Goal: Transaction & Acquisition: Purchase product/service

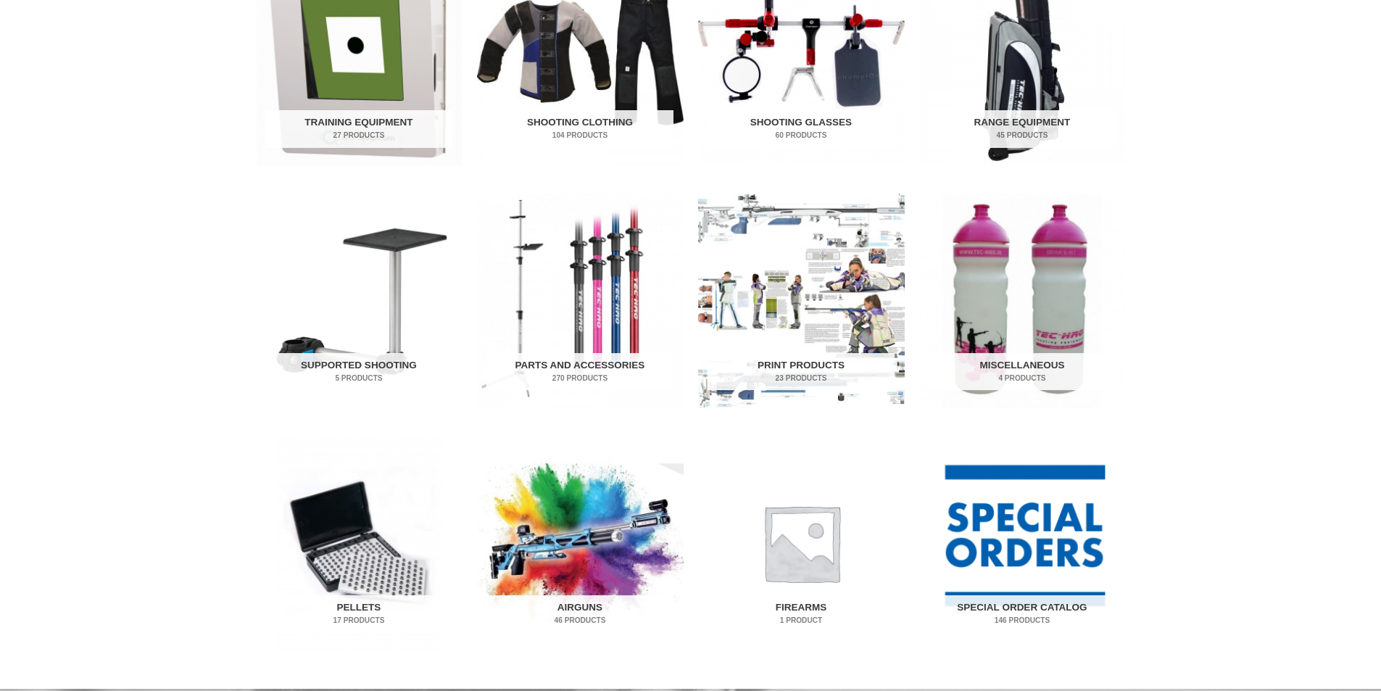
scroll to position [798, 0]
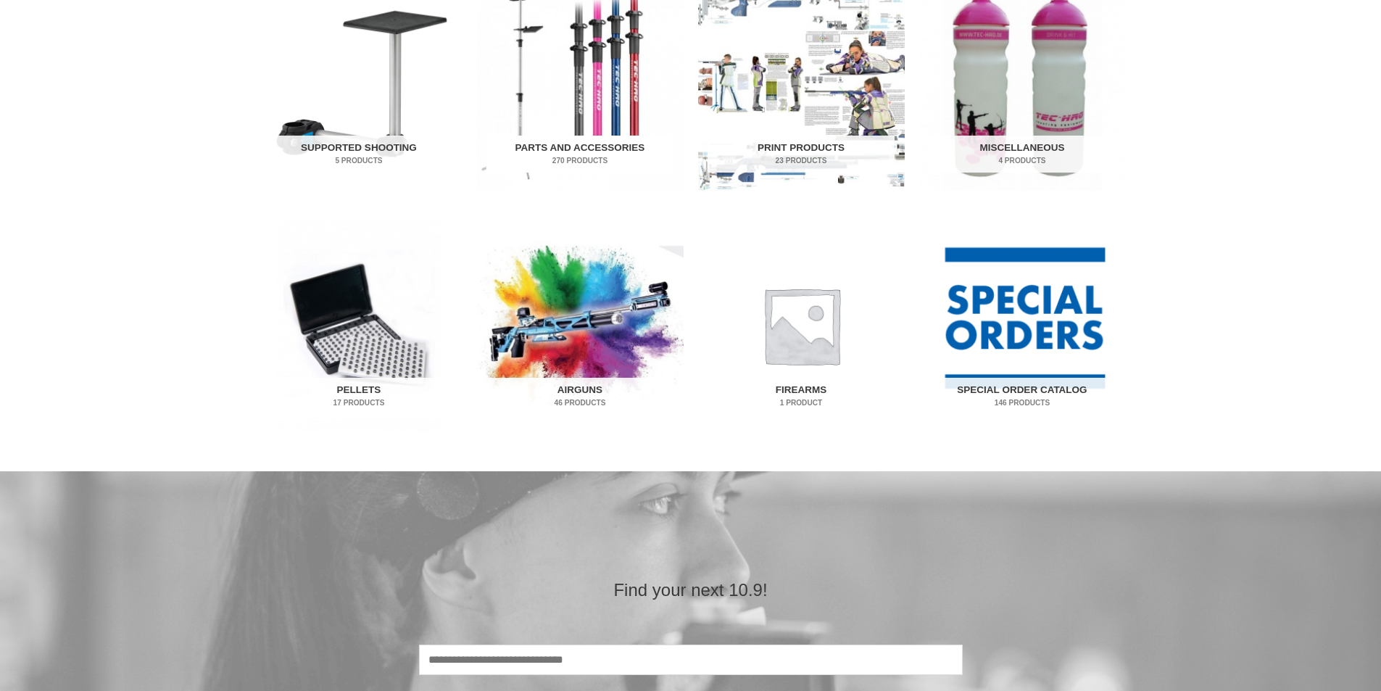
click at [553, 63] on img "Visit product category Parts and Accessories" at bounding box center [580, 82] width 207 height 215
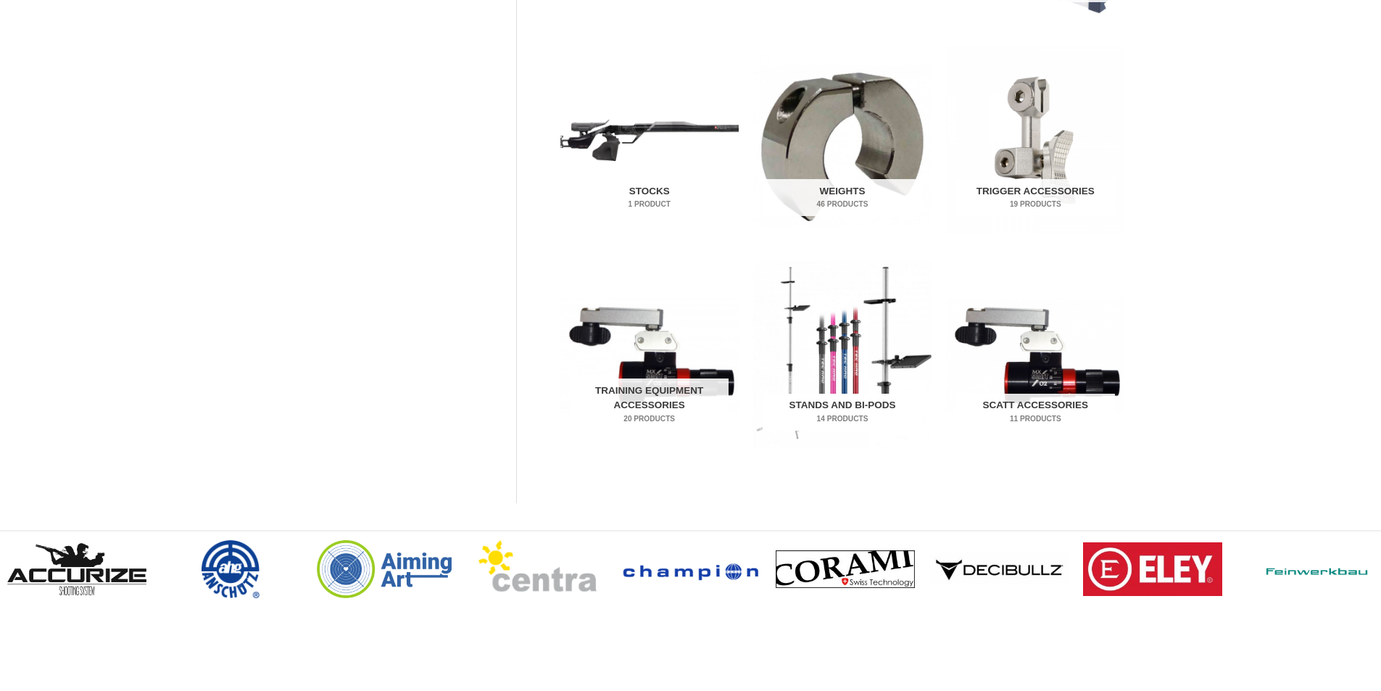
scroll to position [363, 0]
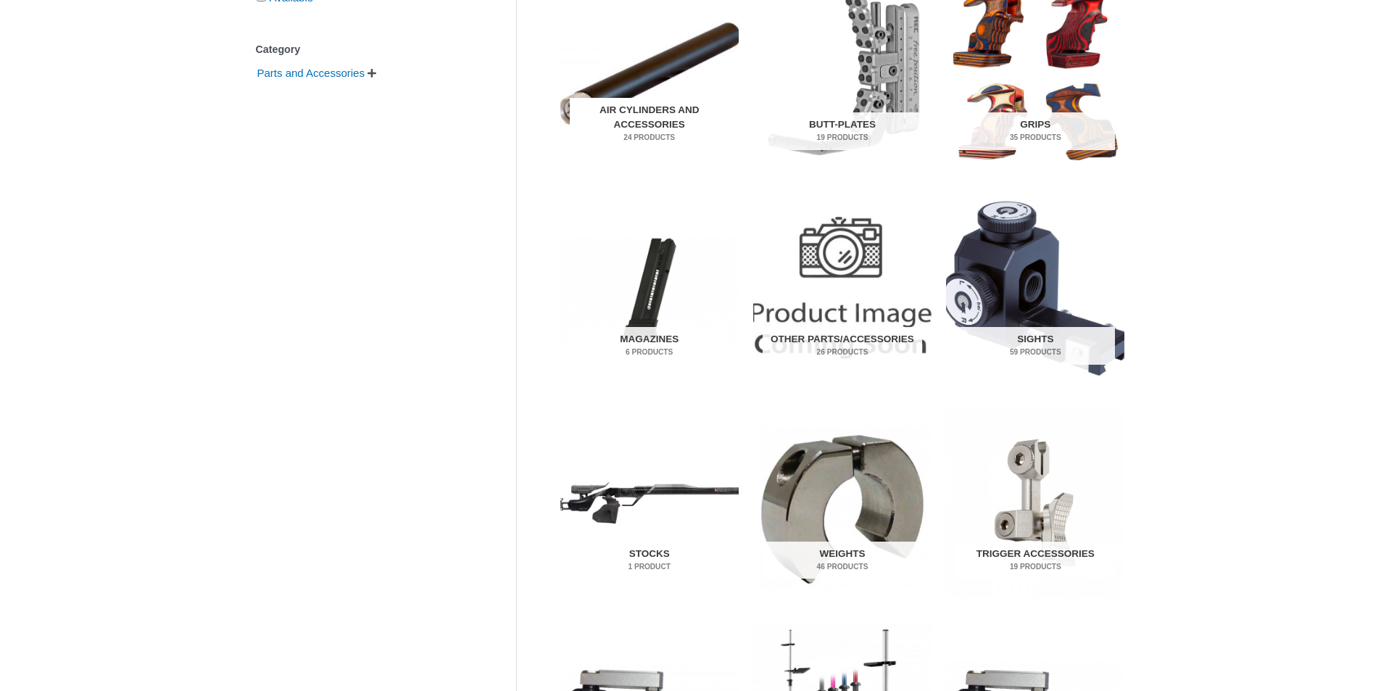
click at [664, 85] on img "Visit product category Air Cylinders and Accessories" at bounding box center [650, 73] width 178 height 187
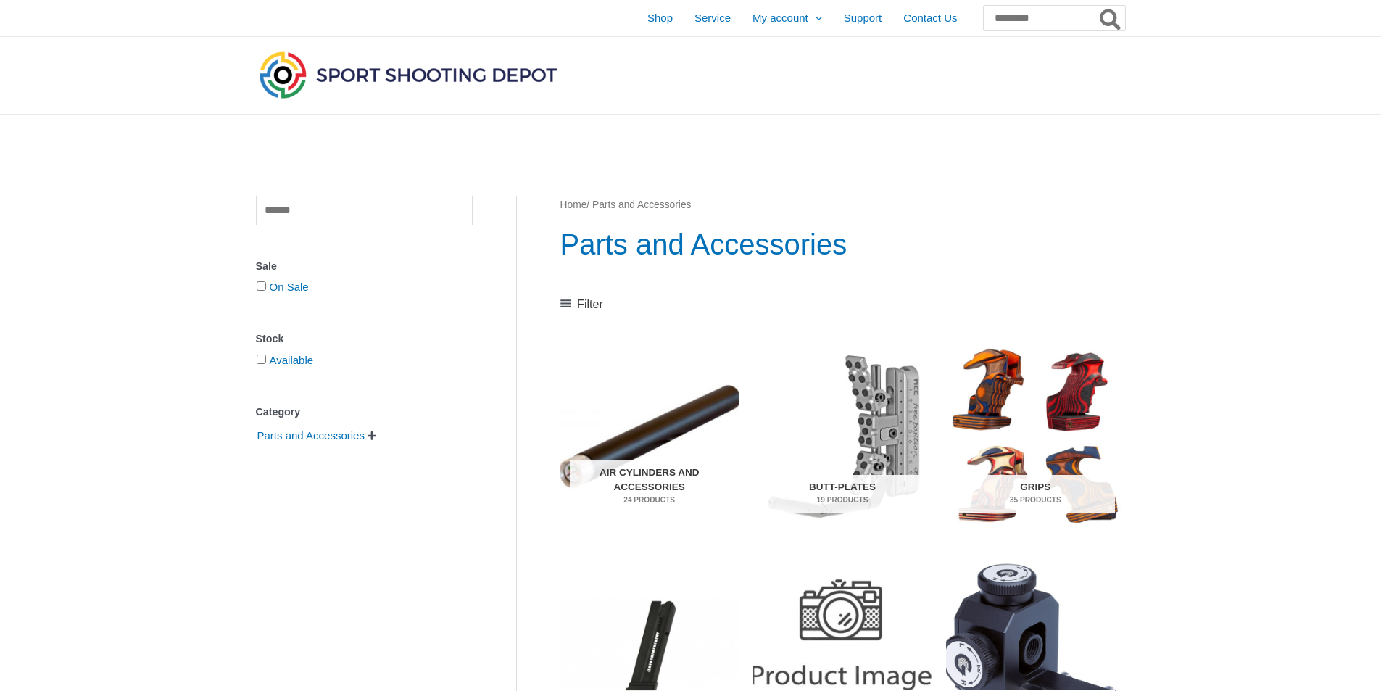
scroll to position [218, 0]
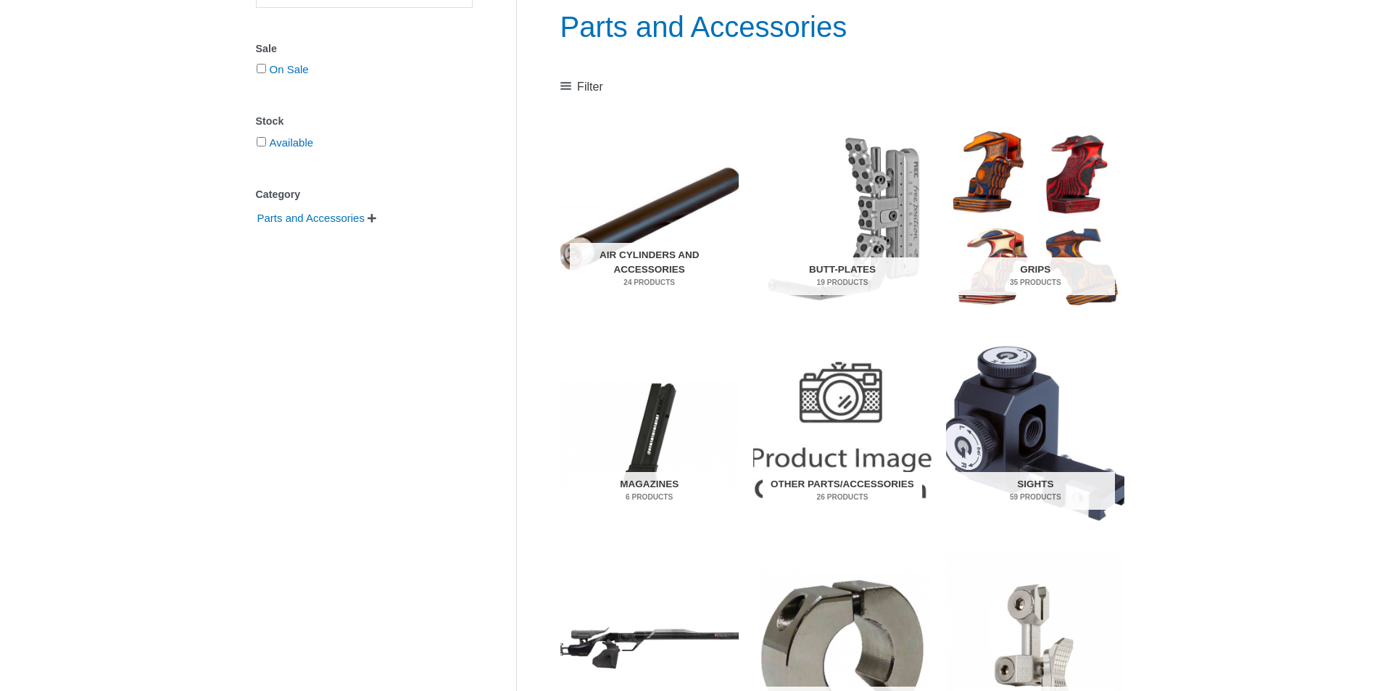
click at [788, 402] on img "Visit product category Other Parts/Accessories" at bounding box center [842, 433] width 178 height 187
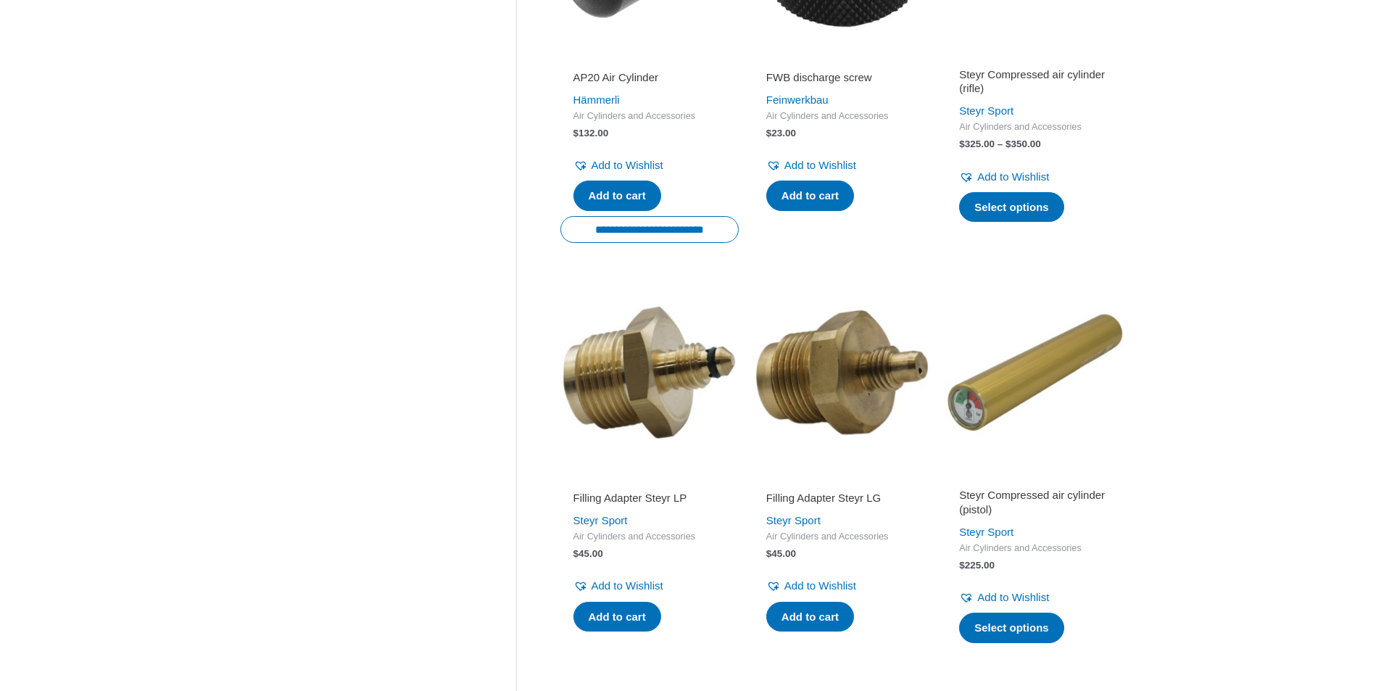
scroll to position [2248, 0]
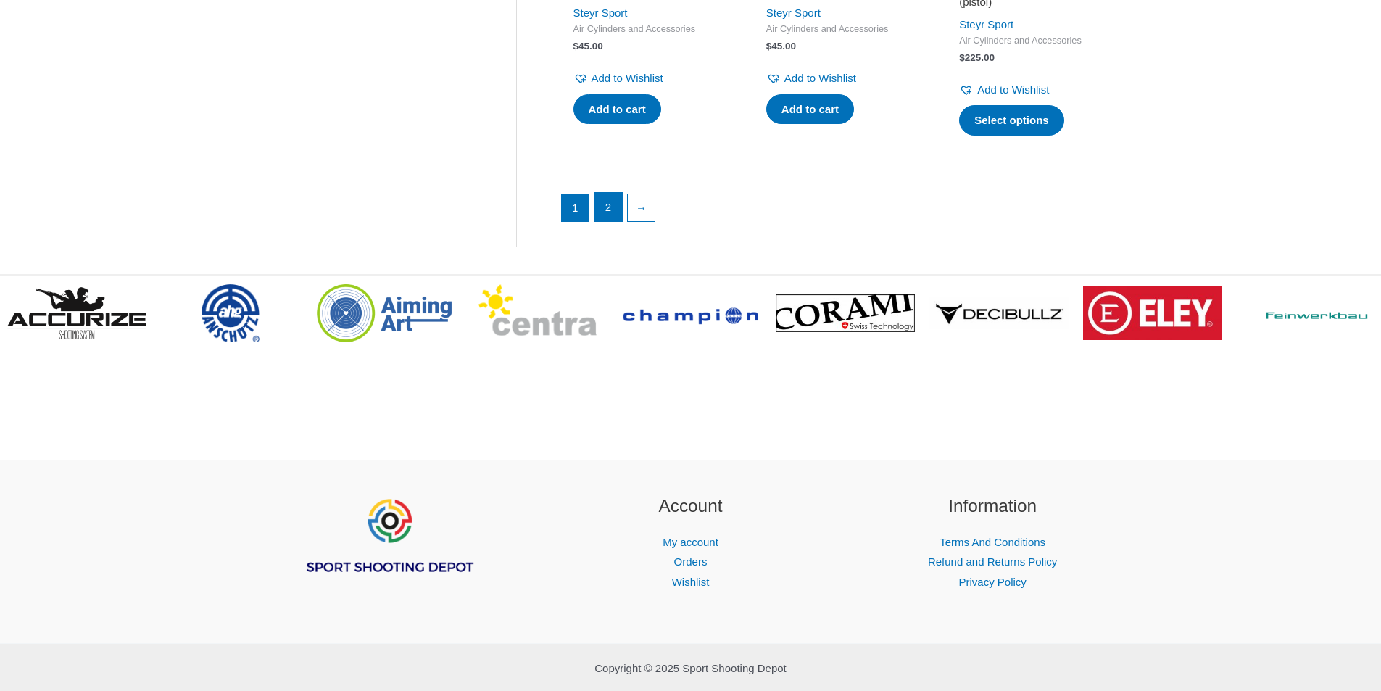
click at [616, 210] on link "2" at bounding box center [609, 207] width 28 height 29
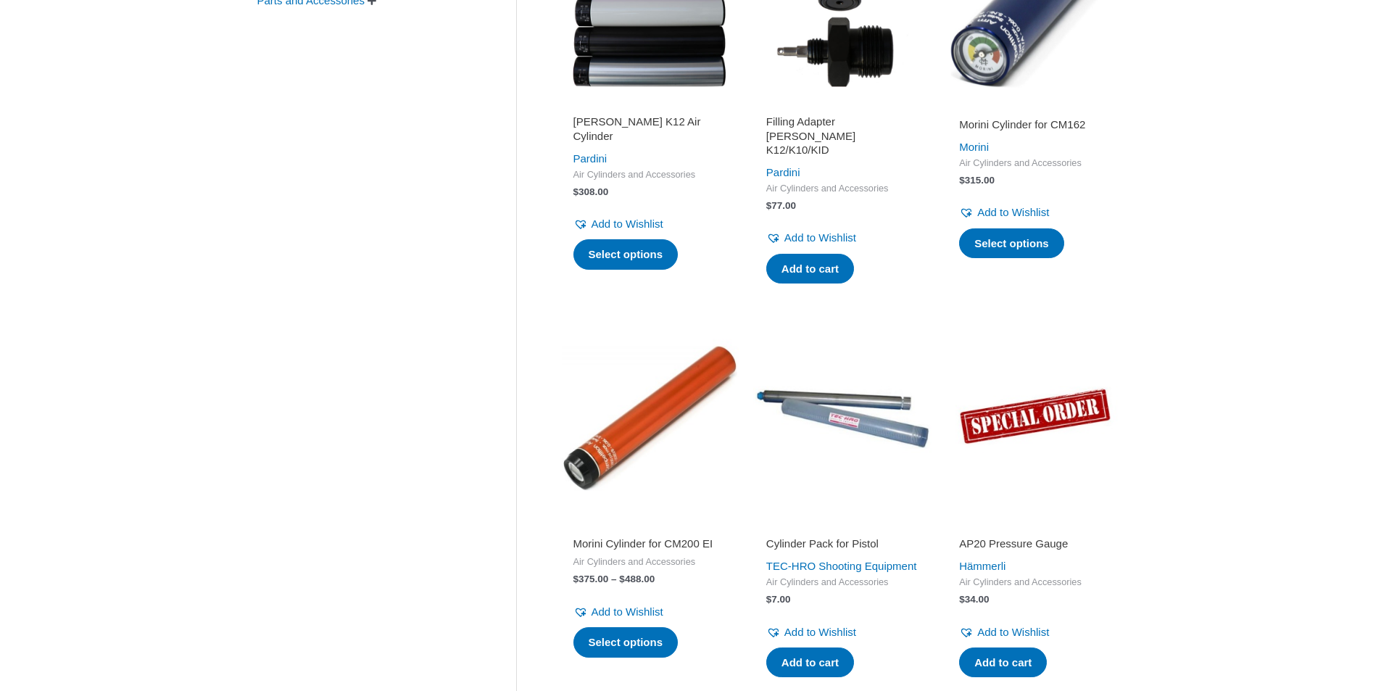
scroll to position [943, 0]
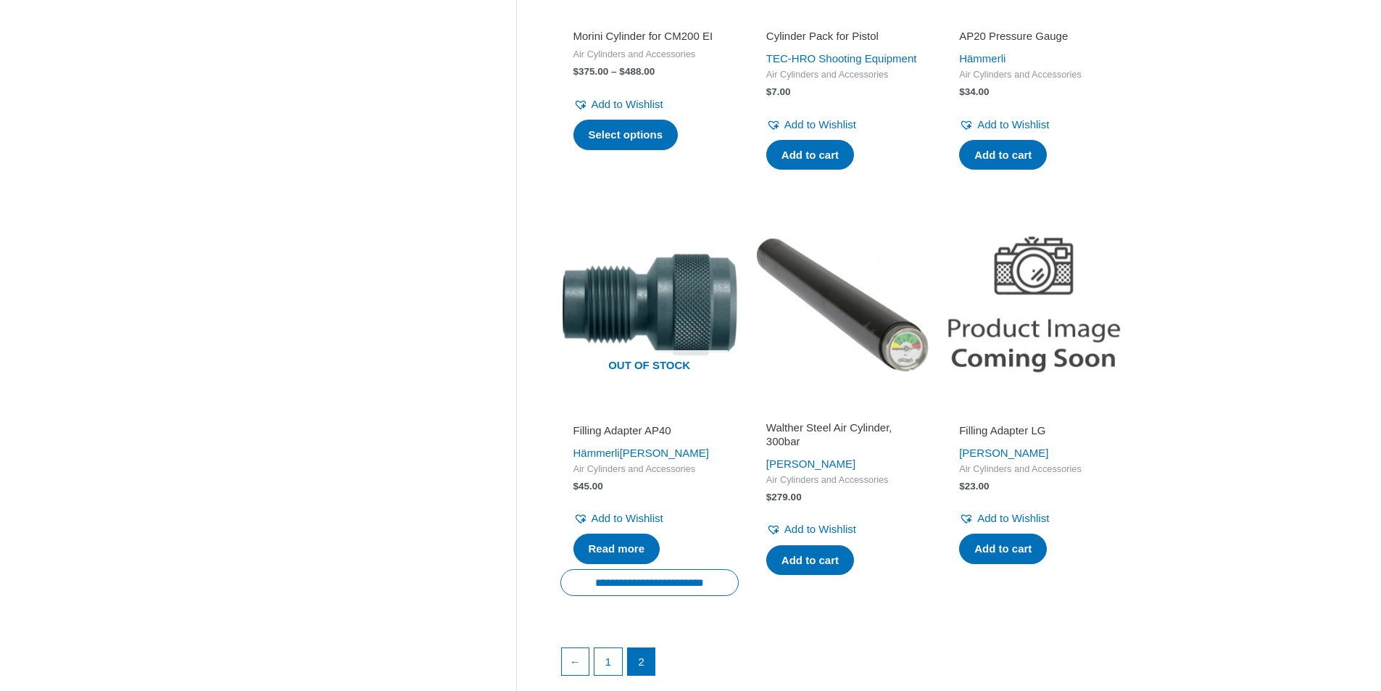
drag, startPoint x: 993, startPoint y: 487, endPoint x: 1009, endPoint y: 503, distance: 23.1
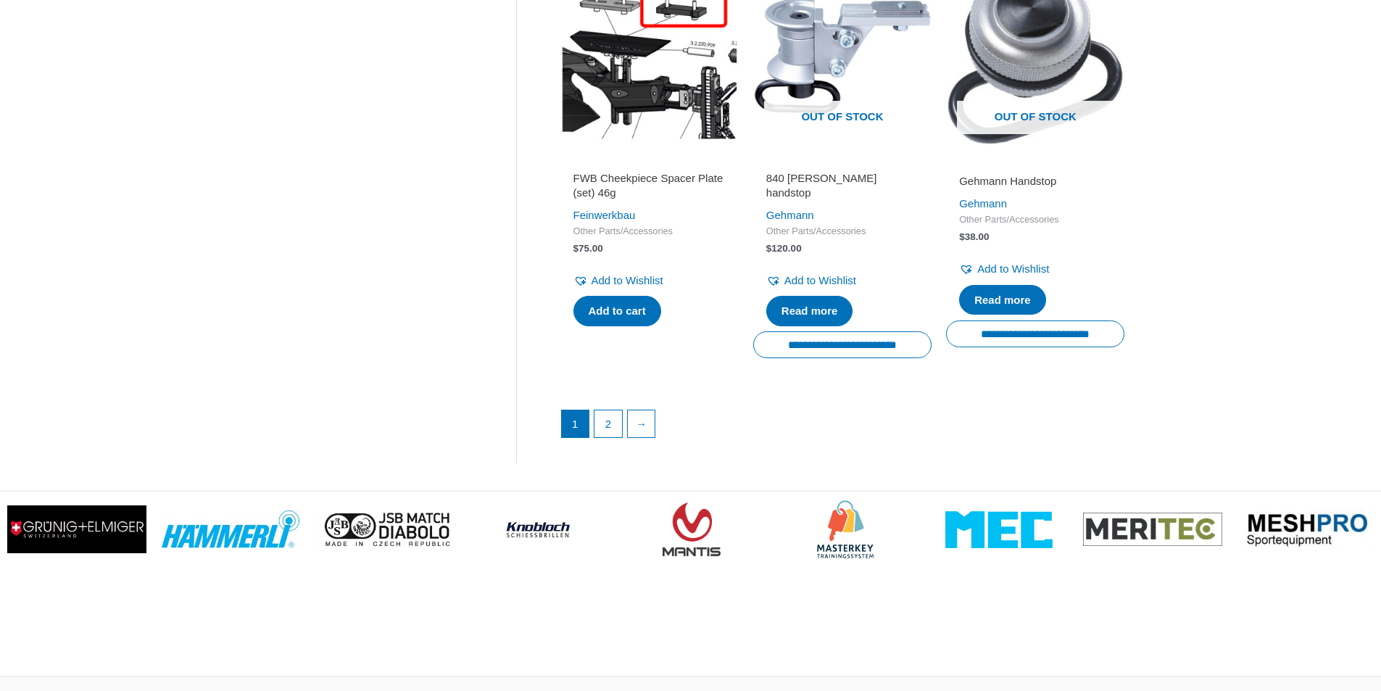
scroll to position [1958, 0]
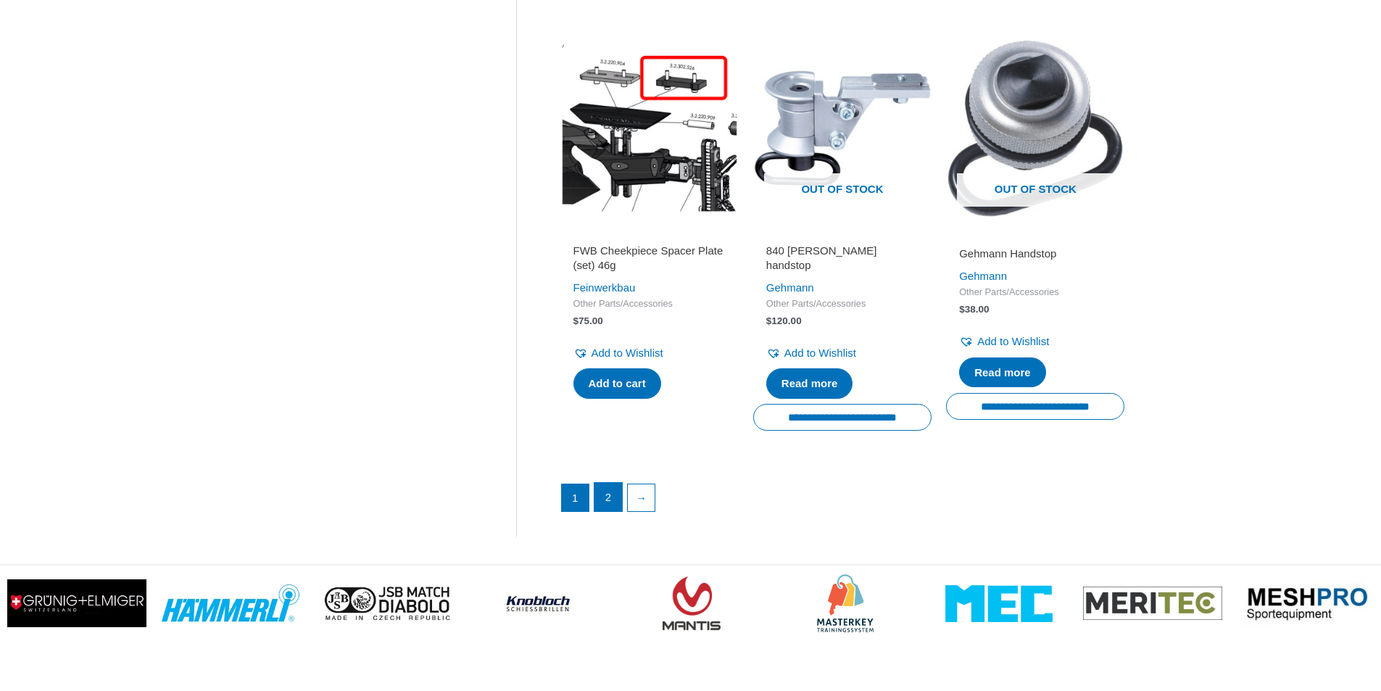
click at [614, 496] on link "2" at bounding box center [609, 497] width 28 height 29
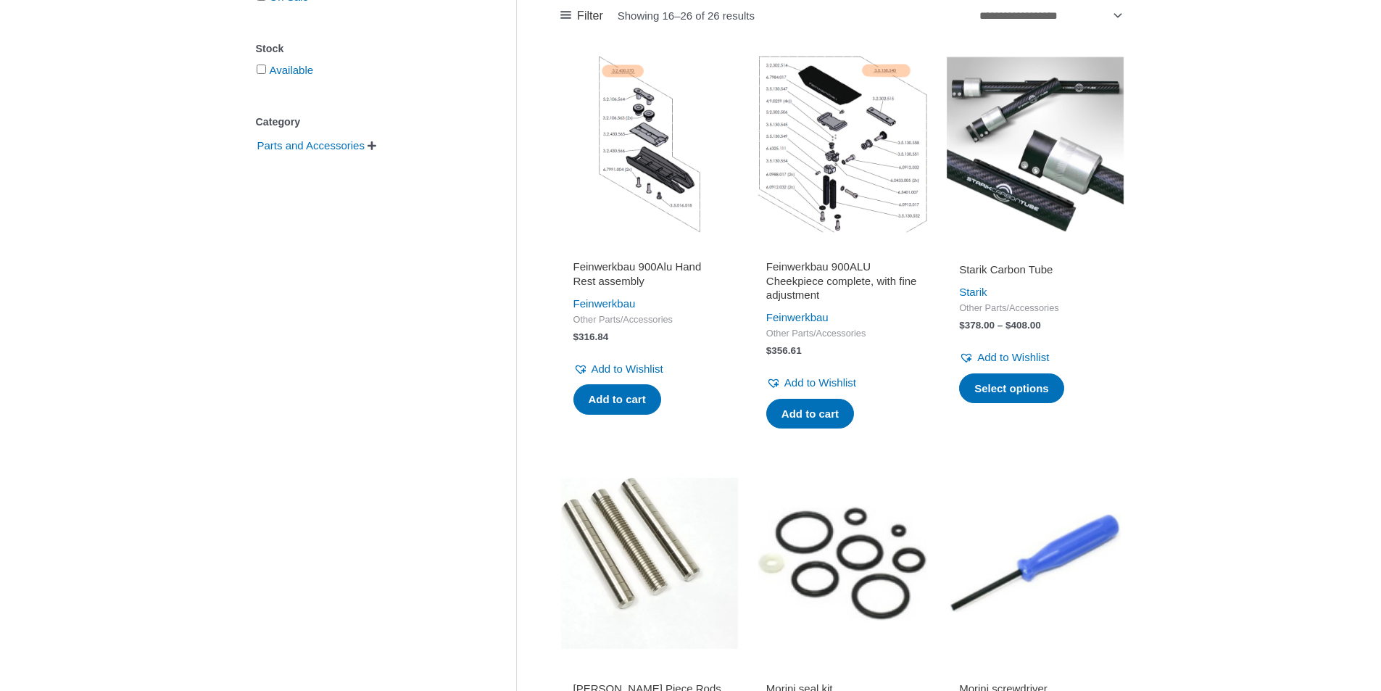
scroll to position [508, 0]
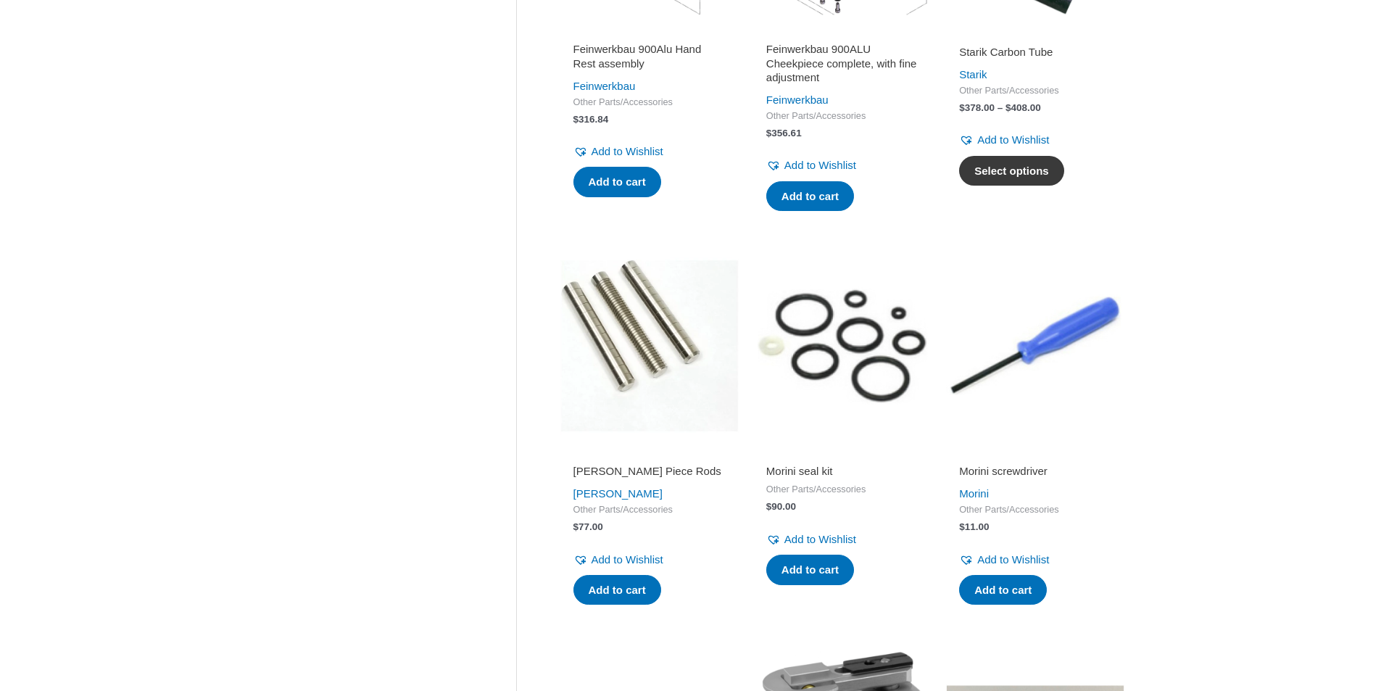
click at [1014, 158] on link "Select options" at bounding box center [1011, 171] width 105 height 30
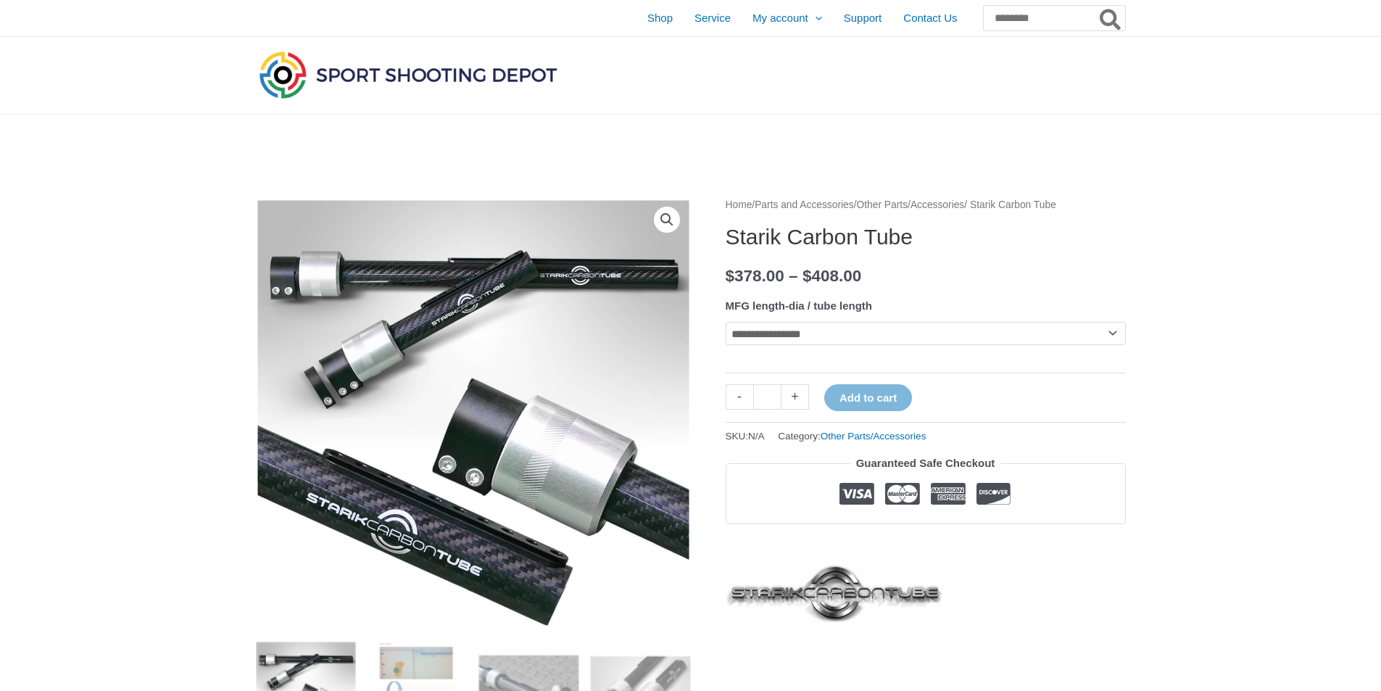
drag, startPoint x: 761, startPoint y: 303, endPoint x: 761, endPoint y: 314, distance: 10.9
click at [761, 304] on label "MFG length-dia / tube length" at bounding box center [799, 305] width 146 height 12
click at [761, 322] on select "**********" at bounding box center [926, 333] width 400 height 23
click at [761, 333] on select "**********" at bounding box center [926, 333] width 400 height 23
select select "**********"
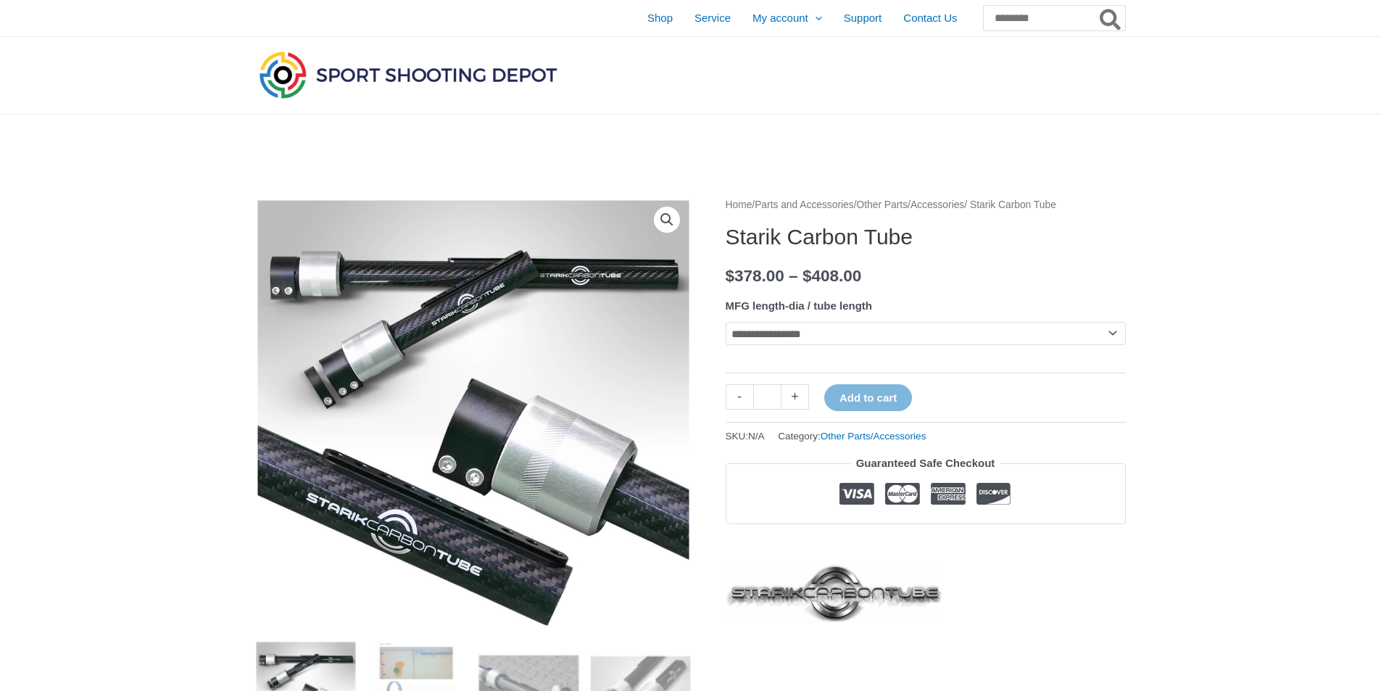
click at [726, 322] on select "**********" at bounding box center [926, 333] width 400 height 23
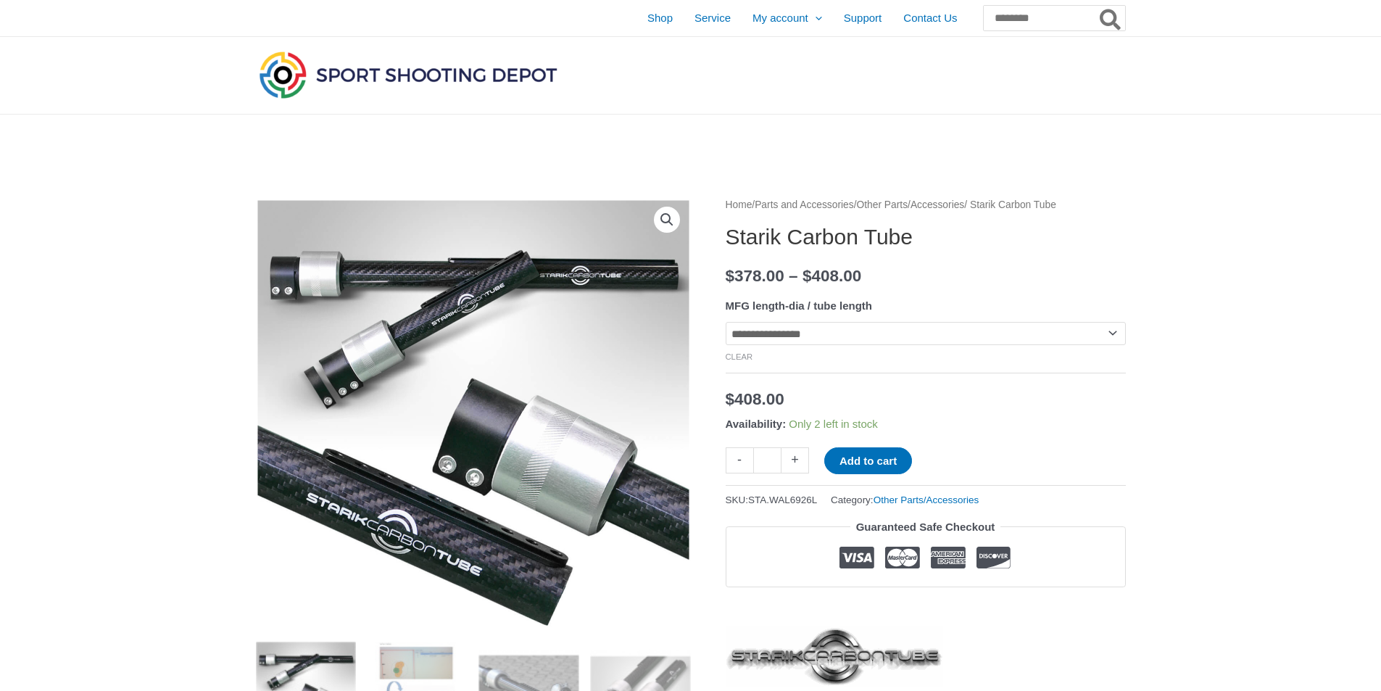
click at [303, 669] on img at bounding box center [306, 692] width 101 height 101
click at [425, 679] on img at bounding box center [417, 692] width 101 height 101
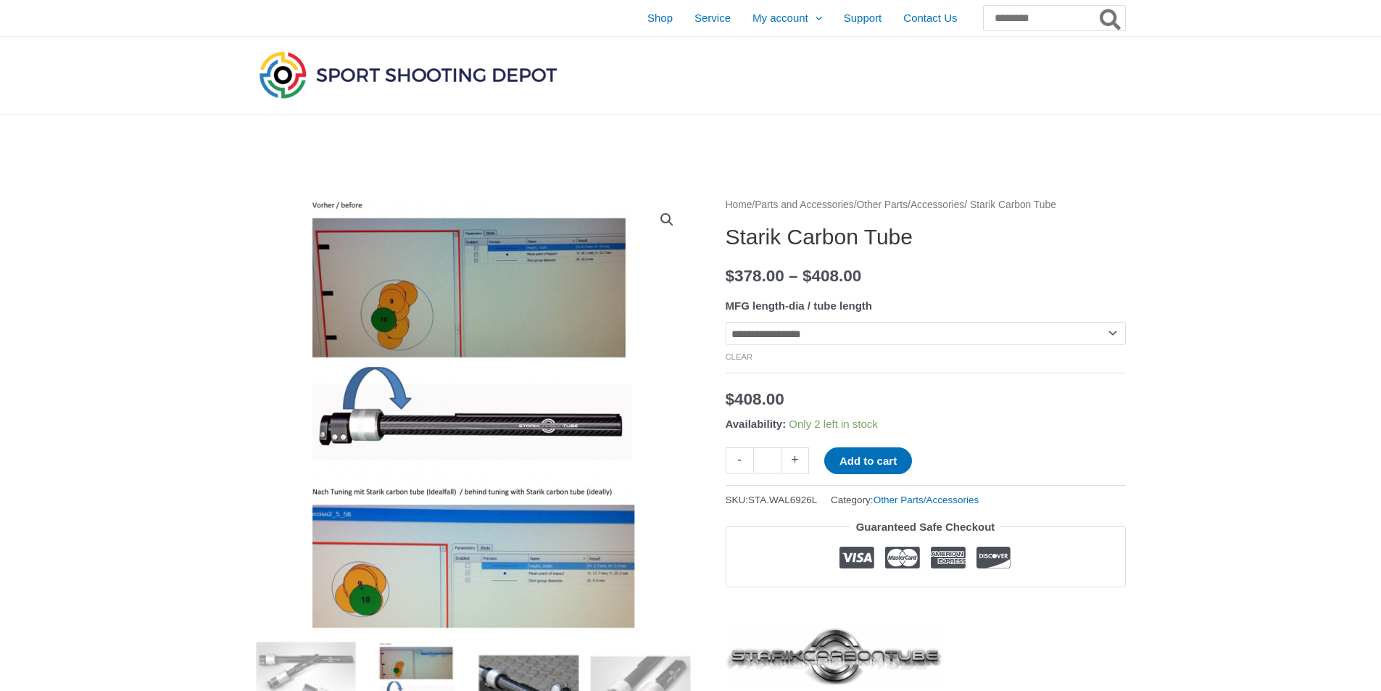
click at [505, 666] on img at bounding box center [529, 692] width 101 height 101
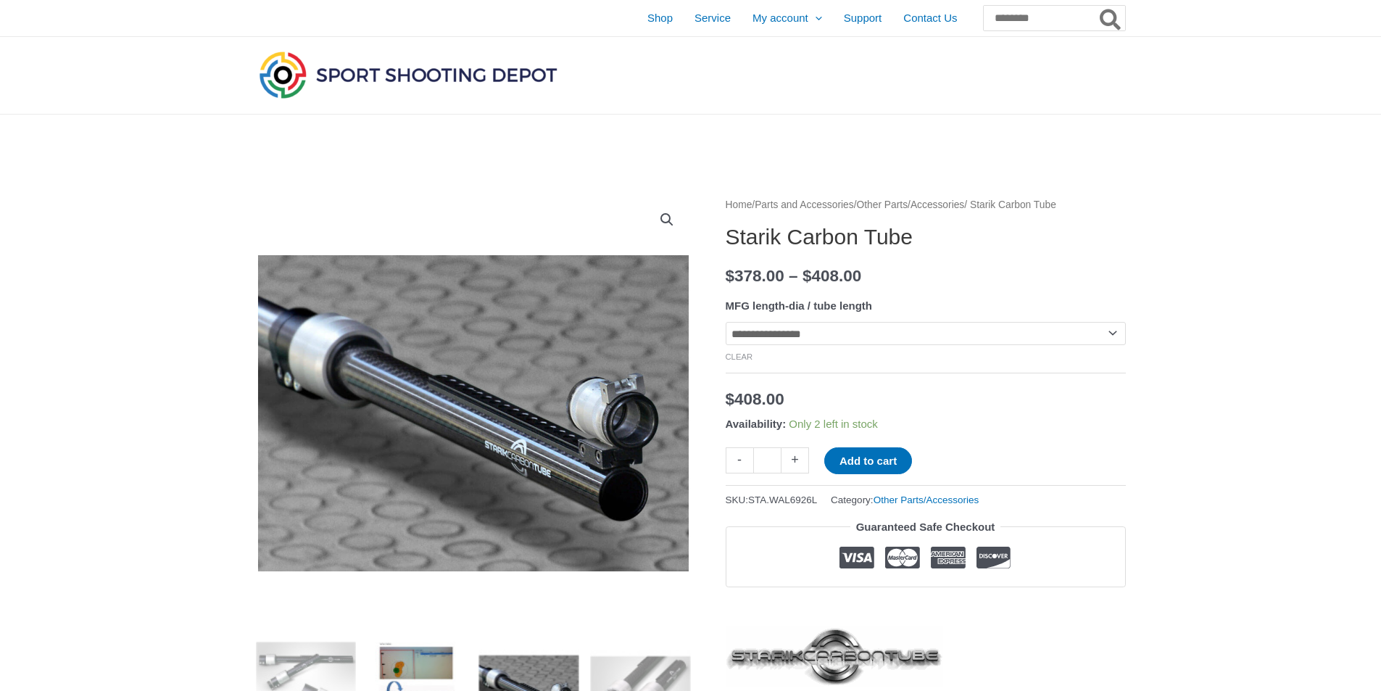
click at [423, 669] on img at bounding box center [417, 692] width 101 height 101
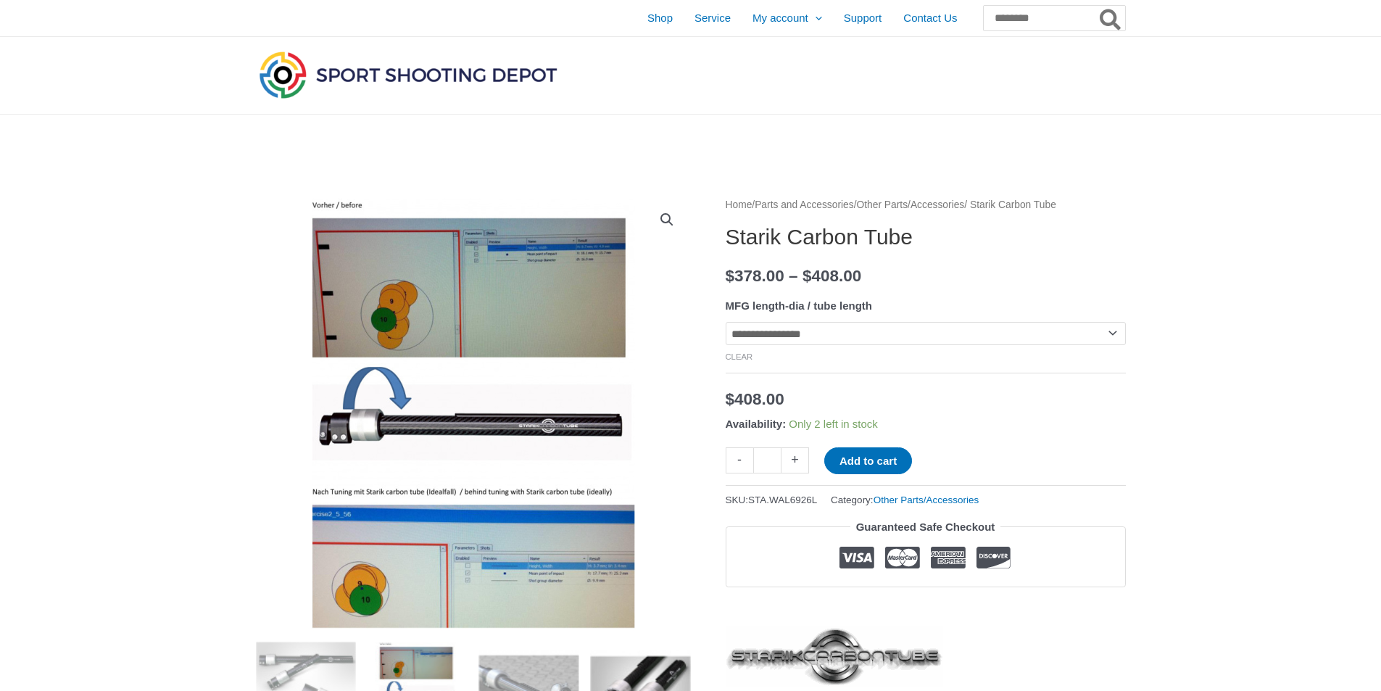
click at [620, 671] on img at bounding box center [640, 692] width 101 height 101
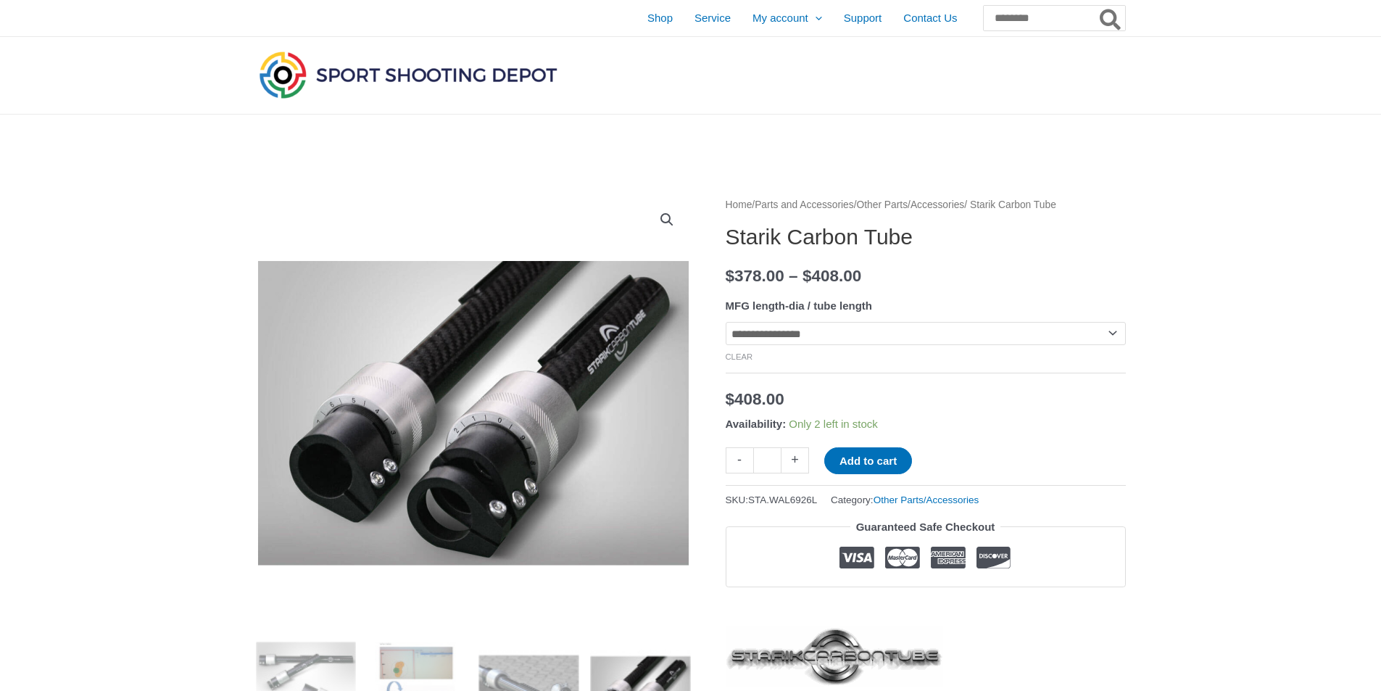
scroll to position [218, 0]
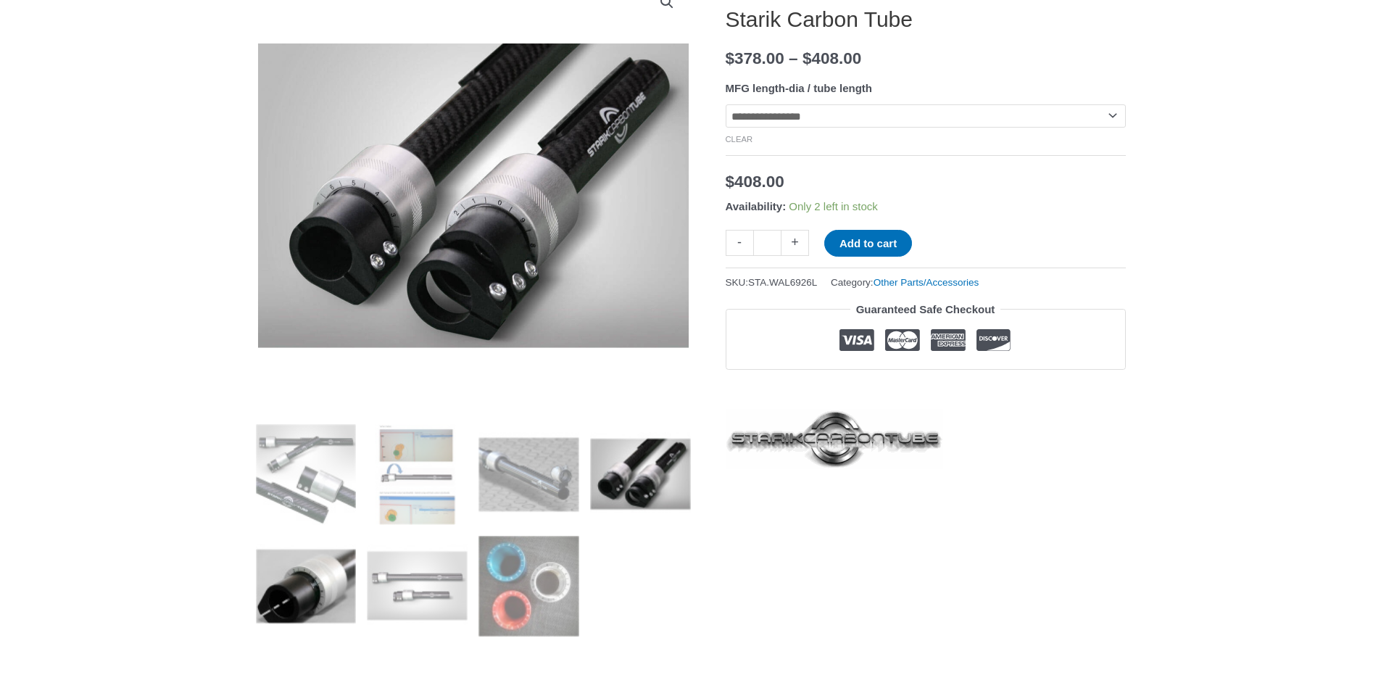
click at [279, 593] on img at bounding box center [306, 586] width 101 height 101
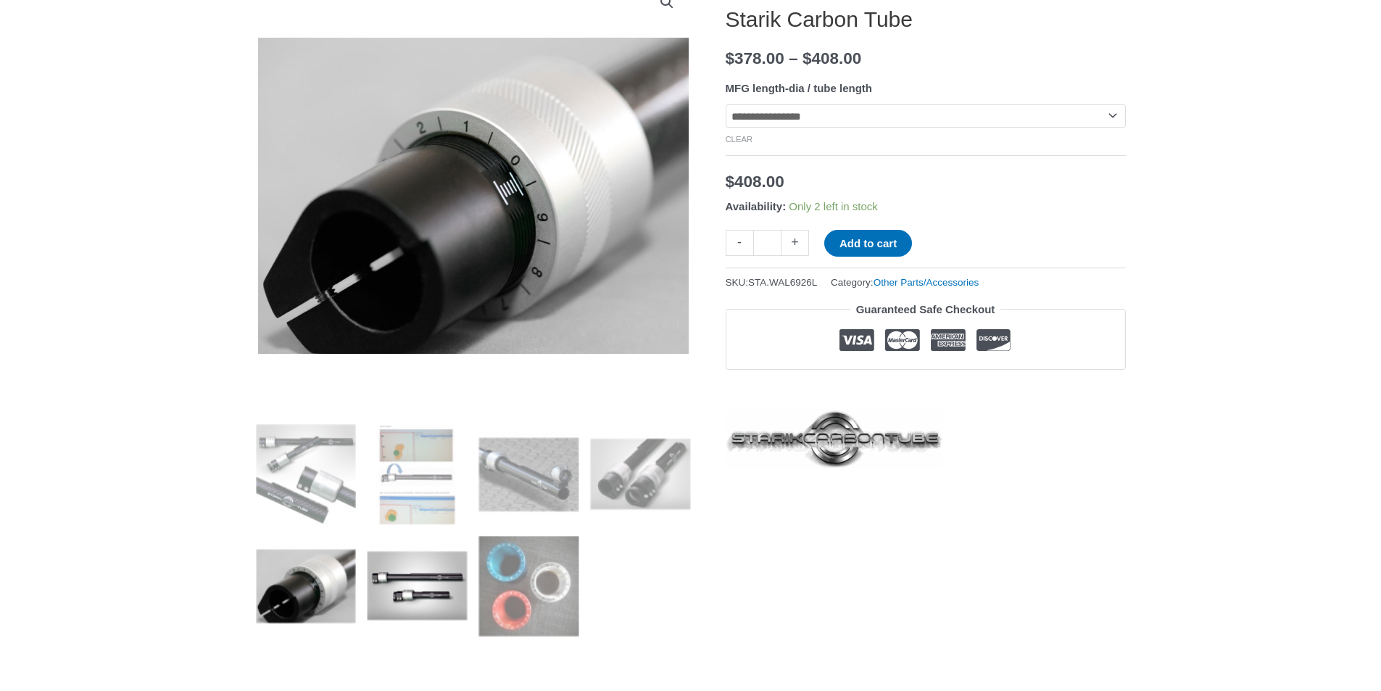
click at [412, 600] on img at bounding box center [417, 586] width 101 height 101
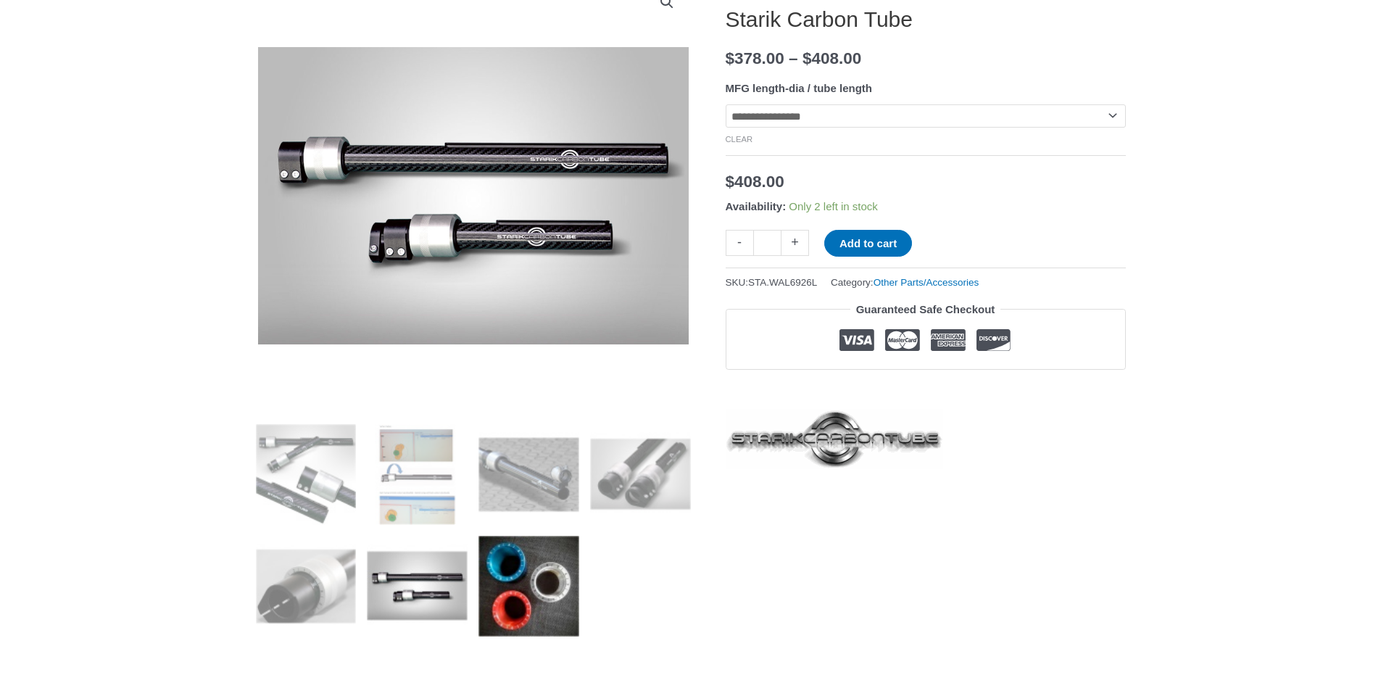
click at [491, 621] on img at bounding box center [529, 586] width 101 height 101
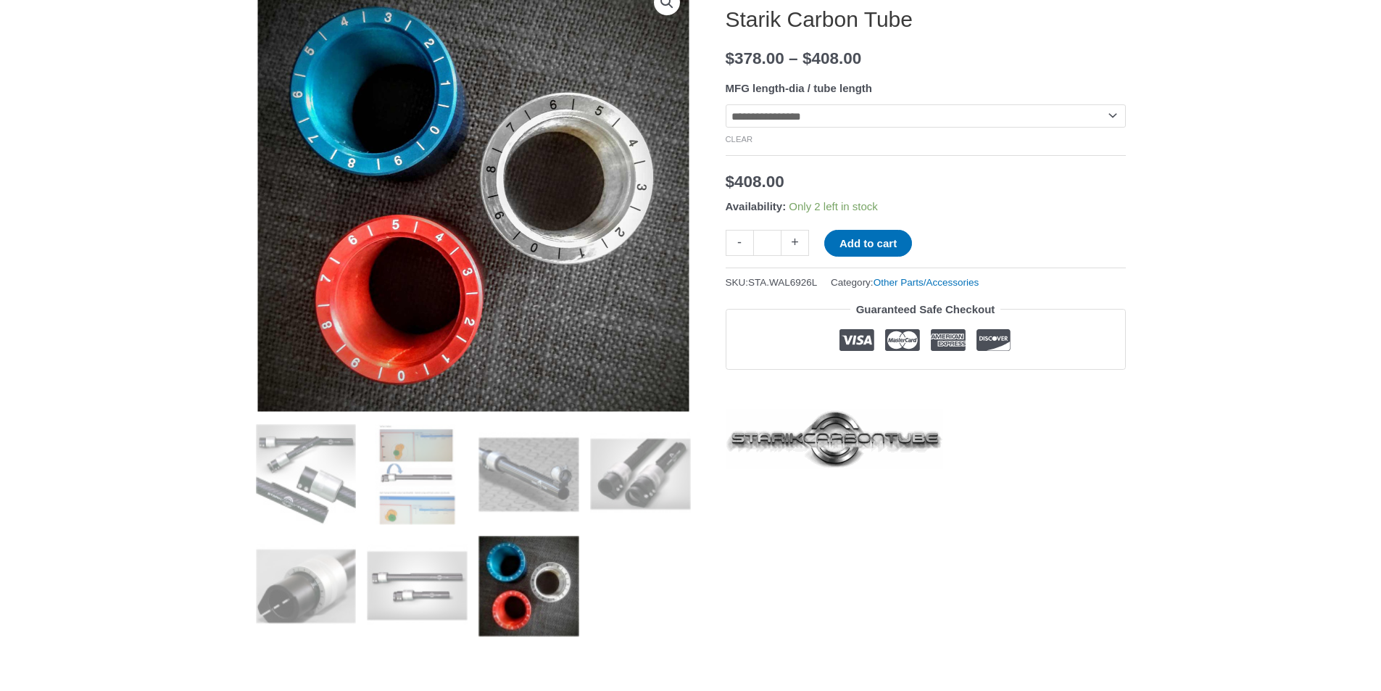
scroll to position [0, 0]
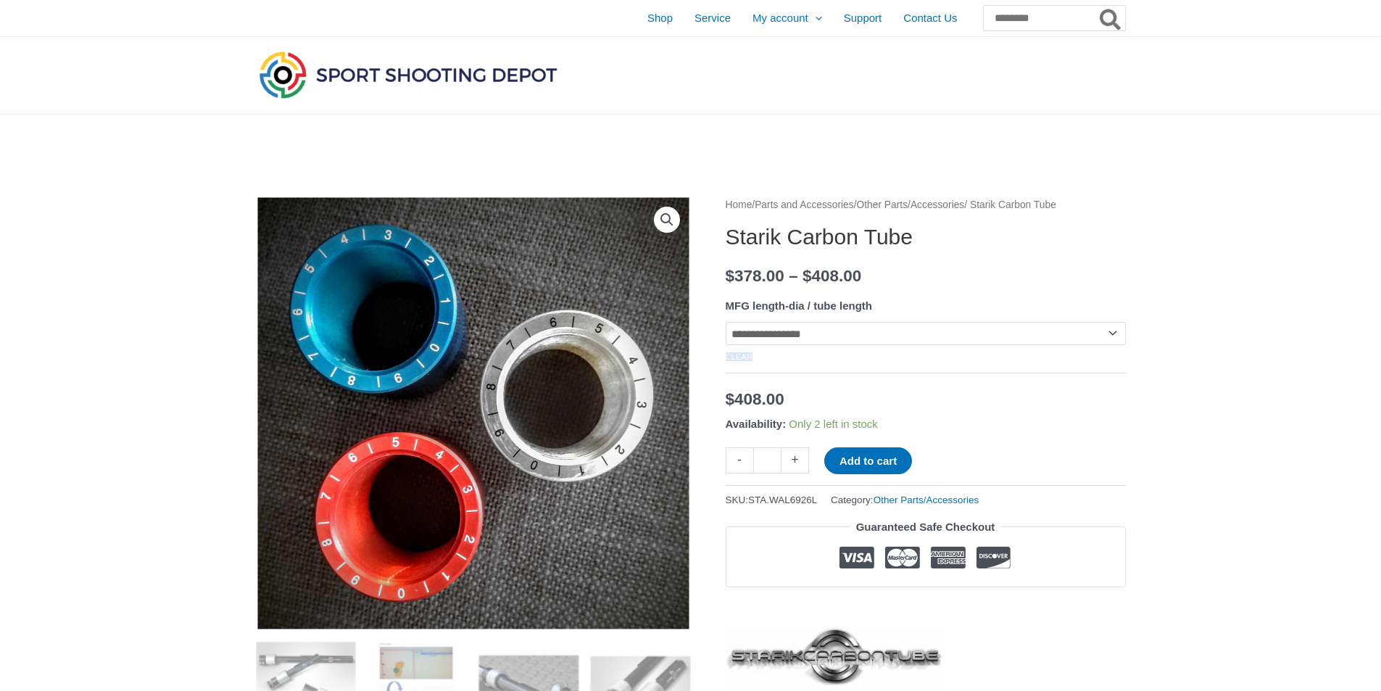
drag, startPoint x: 807, startPoint y: 350, endPoint x: 803, endPoint y: 340, distance: 11.0
click at [804, 344] on td "**********" at bounding box center [926, 344] width 400 height 45
click at [803, 340] on select "**********" at bounding box center [926, 333] width 400 height 23
